Goal: Task Accomplishment & Management: Manage account settings

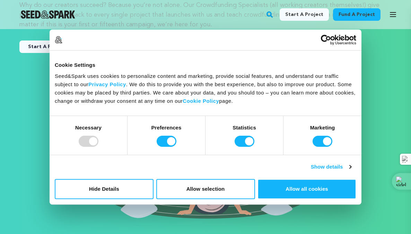
scroll to position [95, 0]
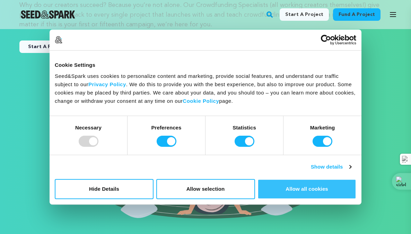
click at [307, 188] on button "Allow all cookies" at bounding box center [307, 189] width 99 height 20
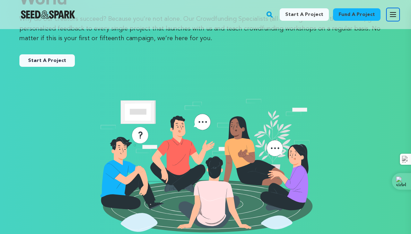
click at [395, 14] on icon "button" at bounding box center [393, 14] width 6 height 4
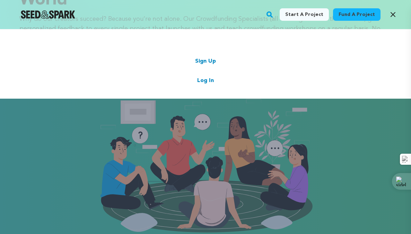
click at [205, 80] on link "Log In" at bounding box center [205, 81] width 17 height 8
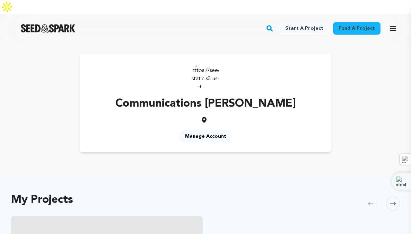
click at [201, 130] on link "Manage Account" at bounding box center [206, 136] width 52 height 12
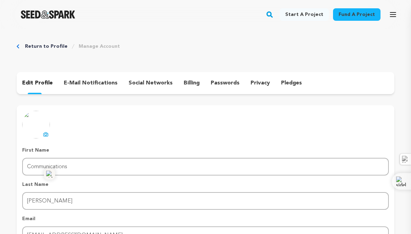
click at [28, 165] on input "Communications" at bounding box center [205, 167] width 367 height 18
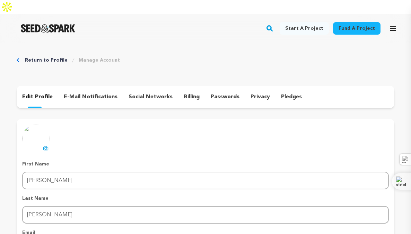
type input "[PERSON_NAME]"
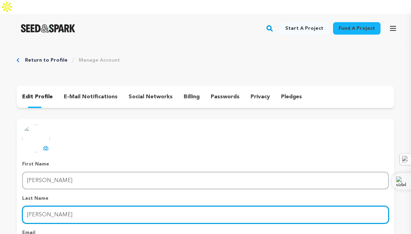
click at [39, 206] on input "[PERSON_NAME]" at bounding box center [205, 215] width 367 height 18
click at [41, 206] on input "[PERSON_NAME]" at bounding box center [205, 215] width 367 height 18
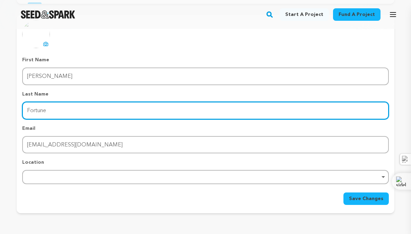
scroll to position [110, 0]
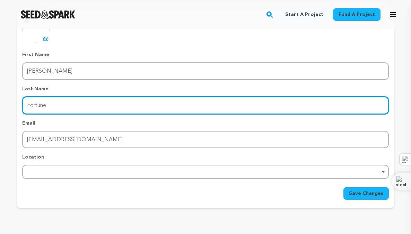
click at [42, 171] on div "Remove item" at bounding box center [206, 172] width 360 height 3
type input "Fortune"
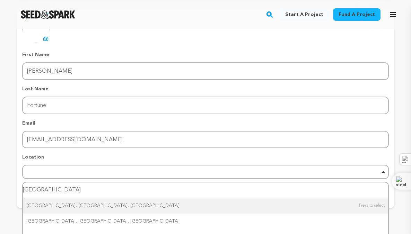
type input "[GEOGRAPHIC_DATA]"
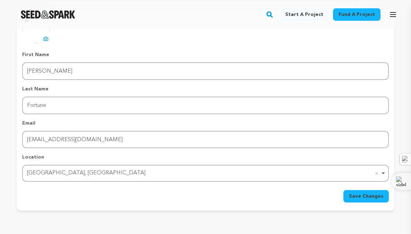
click at [365, 193] on span "Save Changes" at bounding box center [366, 196] width 34 height 7
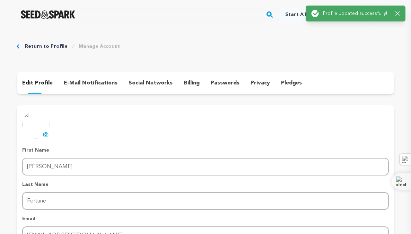
scroll to position [0, 0]
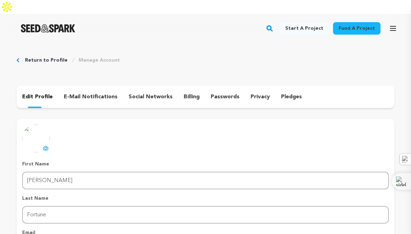
click at [92, 93] on p "e-mail notifications" at bounding box center [91, 97] width 54 height 8
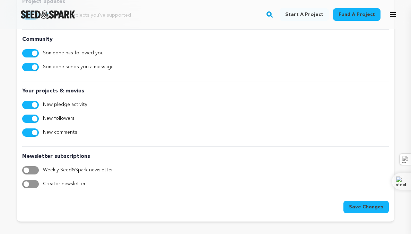
scroll to position [146, 0]
click at [35, 166] on button "button" at bounding box center [30, 170] width 17 height 8
click at [33, 180] on button "button" at bounding box center [30, 184] width 17 height 8
click at [370, 204] on span "Save Changes" at bounding box center [366, 207] width 34 height 7
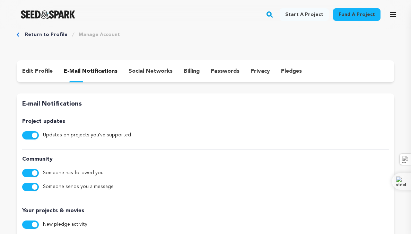
scroll to position [0, 0]
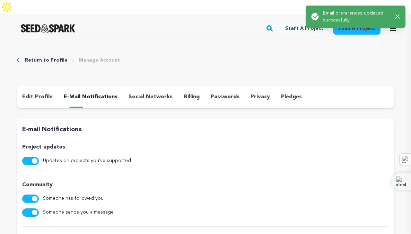
click at [147, 93] on p "social networks" at bounding box center [151, 97] width 44 height 8
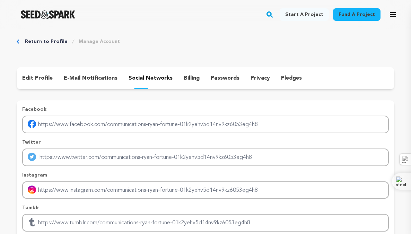
scroll to position [25, 0]
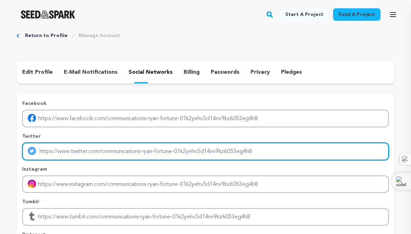
drag, startPoint x: 101, startPoint y: 138, endPoint x: 139, endPoint y: 138, distance: 37.8
click at [139, 143] on input "Enter twitter profile link" at bounding box center [205, 152] width 367 height 18
click at [267, 143] on input "Enter twitter profile link" at bounding box center [205, 152] width 367 height 18
type input "[URL][DOMAIN_NAME]"
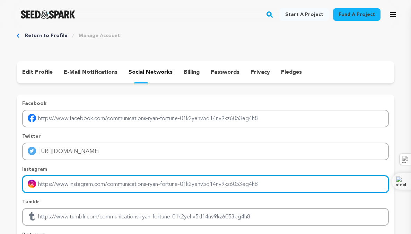
click at [134, 176] on input "Enter instagram handle link" at bounding box center [205, 185] width 367 height 18
type input "[URL][DOMAIN_NAME]"
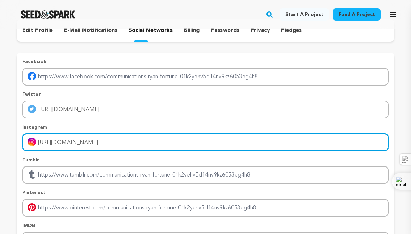
scroll to position [67, 0]
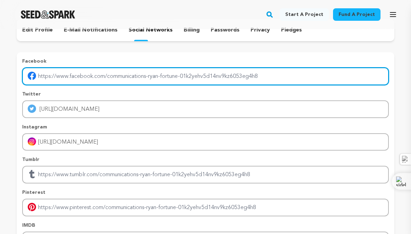
click at [262, 68] on input "Enter facebook profile link" at bounding box center [205, 77] width 367 height 18
type input "[URL][DOMAIN_NAME]"
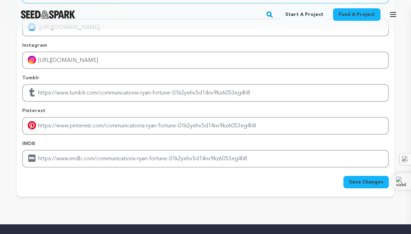
scroll to position [150, 0]
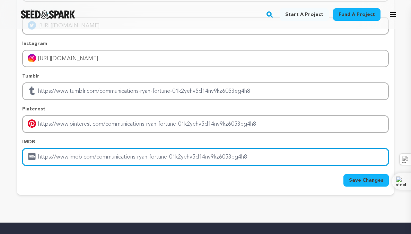
click at [144, 148] on input "Enter IMDB profile link" at bounding box center [205, 157] width 367 height 18
paste input "[URL][DOMAIN_NAME]"
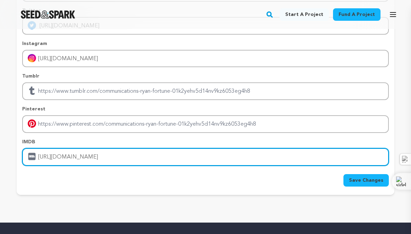
type input "[URL][DOMAIN_NAME]"
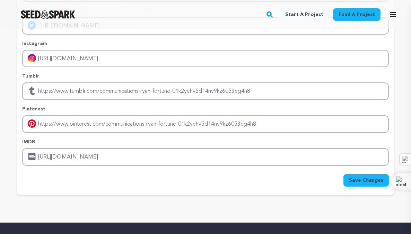
click at [368, 177] on span "Save Changes" at bounding box center [366, 180] width 34 height 7
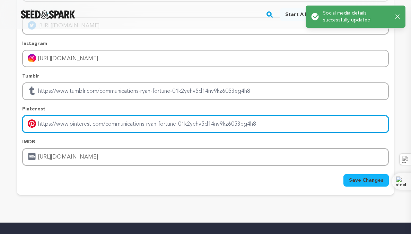
click at [270, 115] on input "Enter pinterest profile link" at bounding box center [205, 124] width 367 height 18
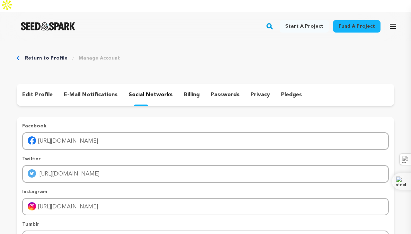
scroll to position [0, 0]
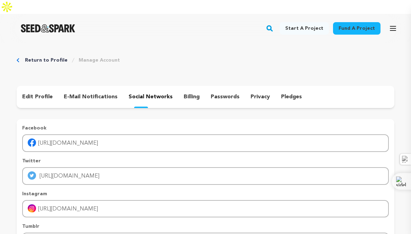
click at [188, 93] on p "billing" at bounding box center [192, 97] width 16 height 8
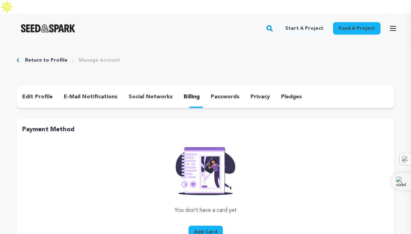
click at [42, 57] on link "Return to Profile" at bounding box center [46, 60] width 43 height 7
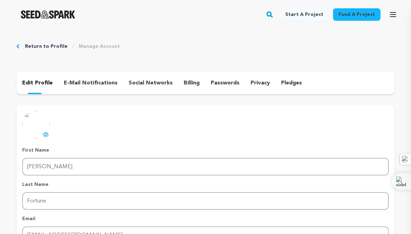
click at [46, 133] on icon at bounding box center [46, 134] width 5 height 4
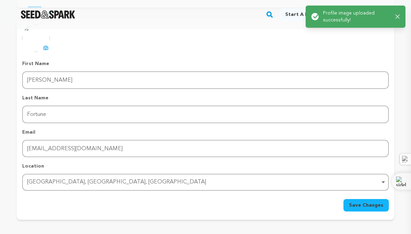
scroll to position [103, 0]
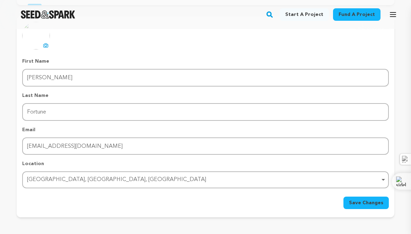
click at [366, 200] on span "Save Changes" at bounding box center [366, 203] width 34 height 7
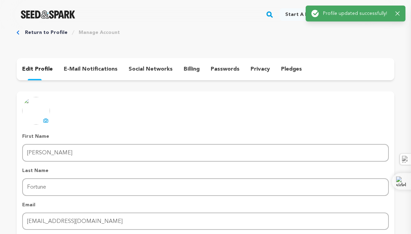
scroll to position [0, 0]
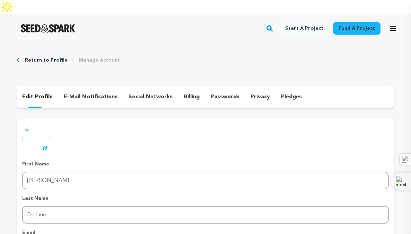
click at [301, 22] on link "Start a project" at bounding box center [304, 28] width 49 height 12
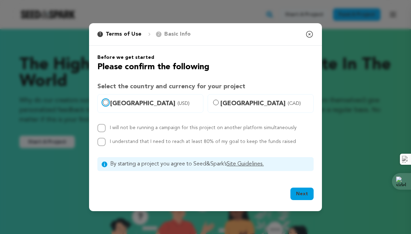
click at [106, 103] on input "United States (USD)" at bounding box center [106, 103] width 6 height 6
radio input "true"
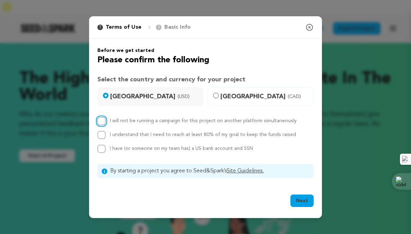
click at [102, 122] on input "I will not be running a campaign for this project on another platform simultane…" at bounding box center [101, 121] width 8 height 8
checkbox input "true"
click at [102, 134] on input "I understand that I need to reach at least 80% of my goal to keep the funds rai…" at bounding box center [101, 135] width 8 height 8
checkbox input "true"
click at [101, 149] on input "I have (or someone on my team has) a US bank account and SSN" at bounding box center [101, 149] width 8 height 8
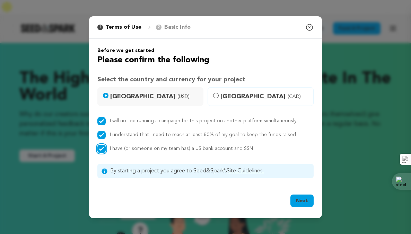
click at [101, 150] on input "I have (or someone on my team has) a US bank account and SSN" at bounding box center [101, 149] width 8 height 8
checkbox input "false"
click at [309, 27] on icon "button" at bounding box center [310, 27] width 6 height 6
